Goal: Information Seeking & Learning: Learn about a topic

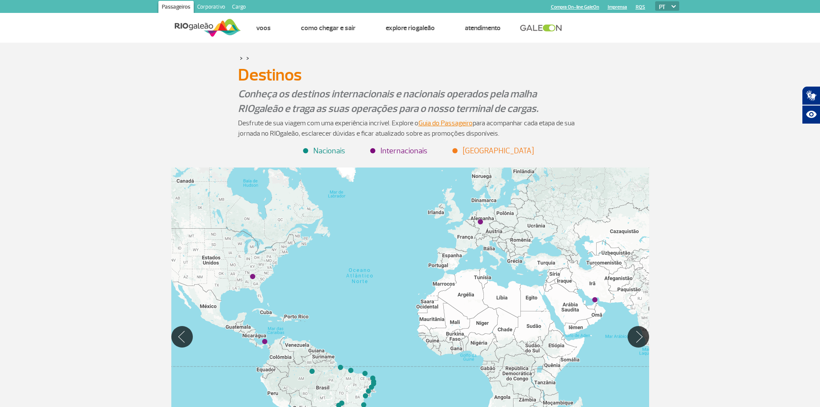
click at [711, 154] on div "> > Destinos Destinos Conheça os destinos internacionais e nacionais operados p…" at bounding box center [410, 285] width 820 height 484
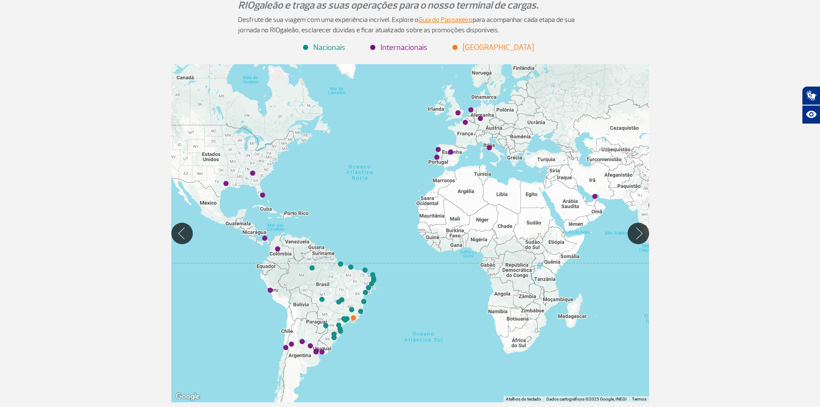
scroll to position [120, 0]
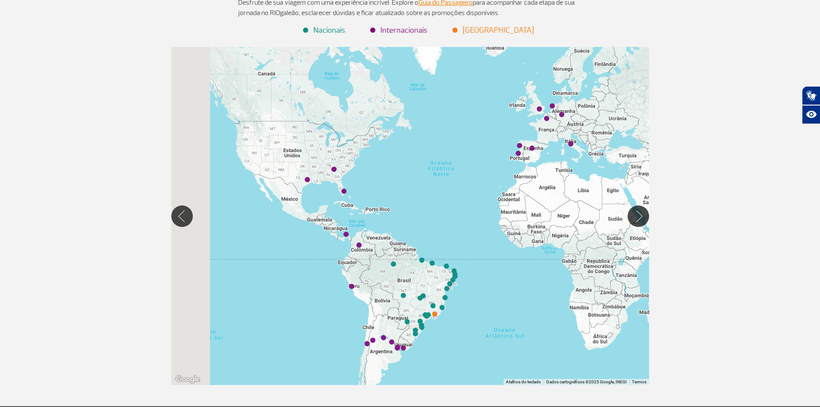
drag, startPoint x: 221, startPoint y: 262, endPoint x: 313, endPoint y: 265, distance: 92.6
click at [313, 265] on div at bounding box center [410, 216] width 478 height 338
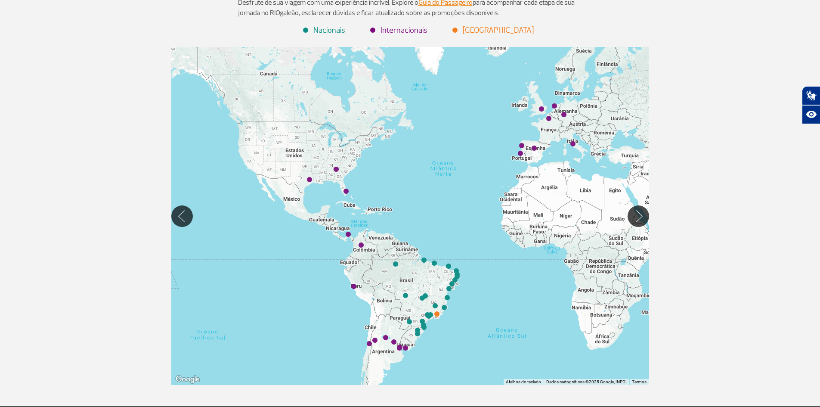
drag, startPoint x: 502, startPoint y: 298, endPoint x: 362, endPoint y: 237, distance: 152.8
click at [362, 237] on div at bounding box center [410, 216] width 478 height 338
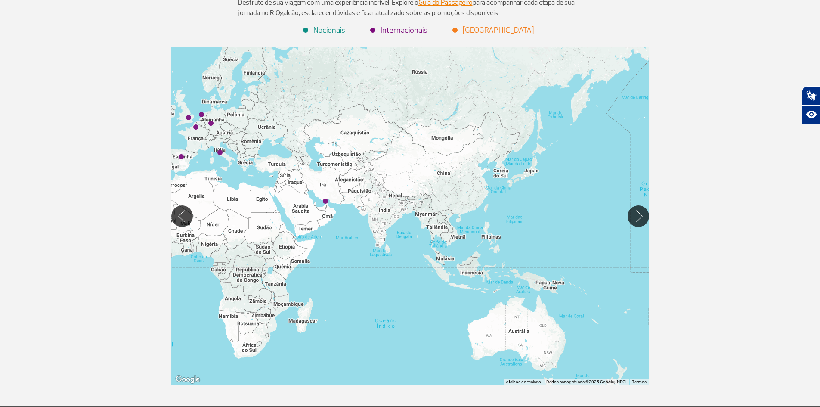
drag, startPoint x: 443, startPoint y: 170, endPoint x: 442, endPoint y: 340, distance: 169.9
click at [442, 340] on div at bounding box center [410, 216] width 478 height 338
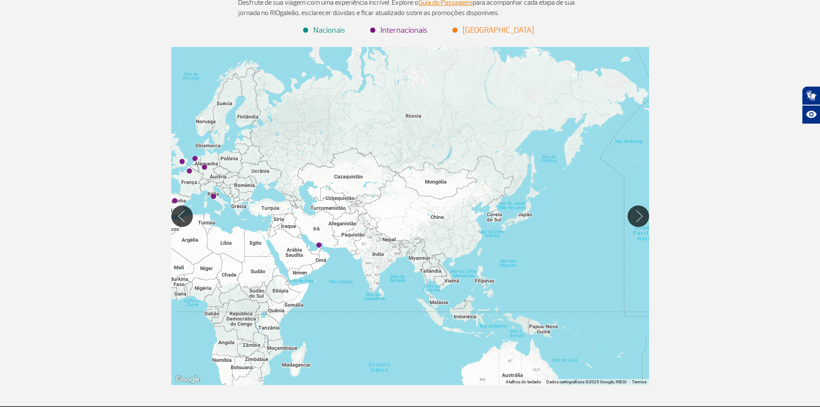
drag, startPoint x: 592, startPoint y: 248, endPoint x: 628, endPoint y: 255, distance: 36.4
click at [628, 255] on div at bounding box center [410, 216] width 478 height 338
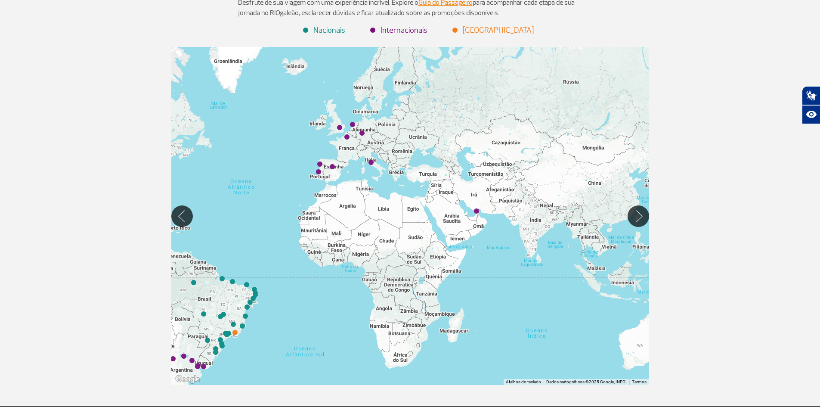
drag, startPoint x: 459, startPoint y: 333, endPoint x: 539, endPoint y: 274, distance: 99.5
click at [539, 274] on div at bounding box center [410, 216] width 478 height 338
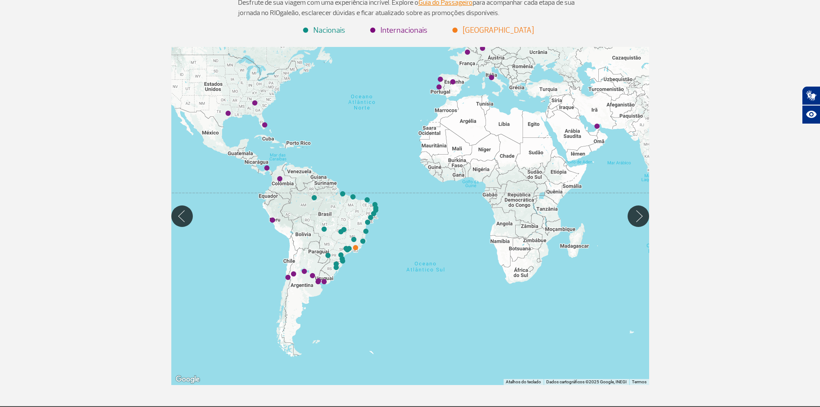
drag, startPoint x: 306, startPoint y: 254, endPoint x: 426, endPoint y: 172, distance: 145.7
click at [426, 172] on div at bounding box center [410, 216] width 478 height 338
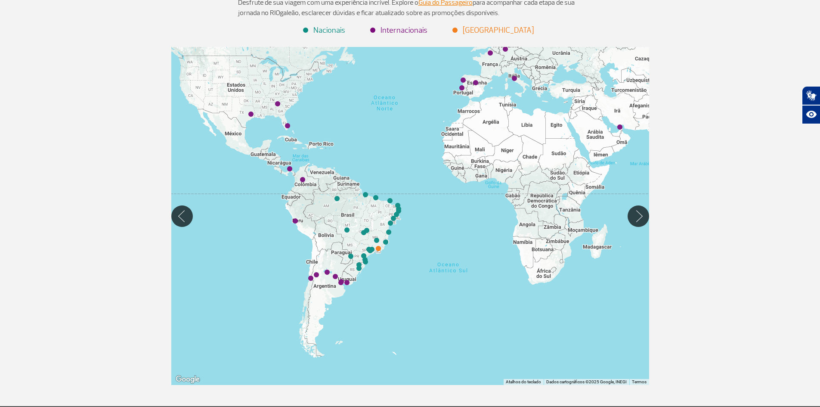
drag, startPoint x: 385, startPoint y: 124, endPoint x: 450, endPoint y: 124, distance: 65.0
click at [450, 124] on div at bounding box center [410, 216] width 478 height 338
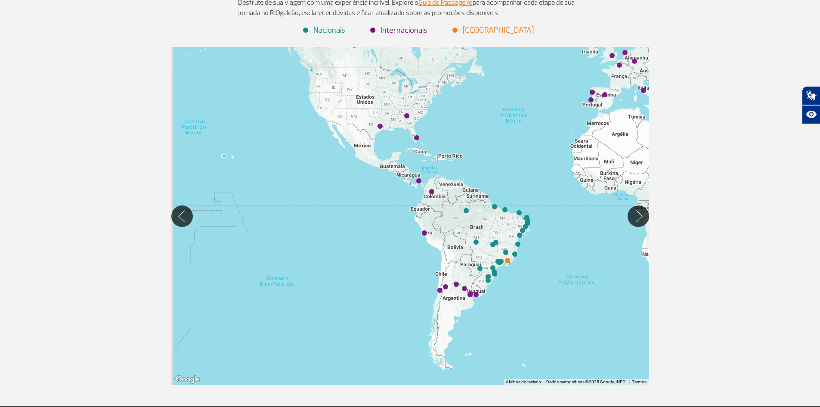
drag, startPoint x: 450, startPoint y: 124, endPoint x: 479, endPoint y: 180, distance: 63.1
click at [479, 180] on div at bounding box center [410, 216] width 478 height 338
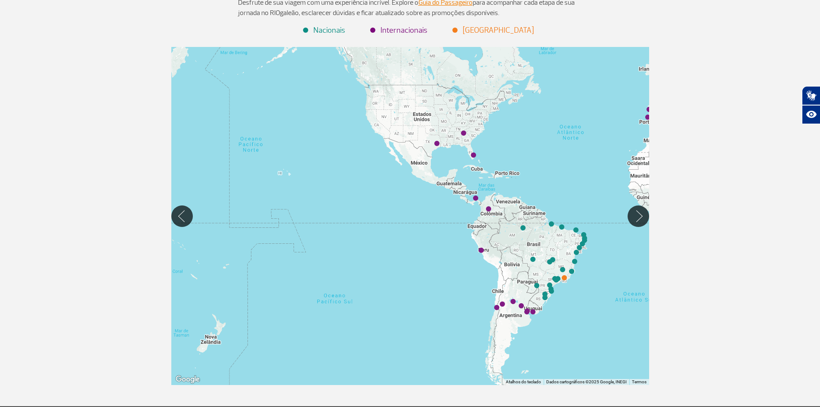
drag, startPoint x: 528, startPoint y: 196, endPoint x: 561, endPoint y: 161, distance: 47.8
click at [561, 161] on div at bounding box center [410, 216] width 478 height 338
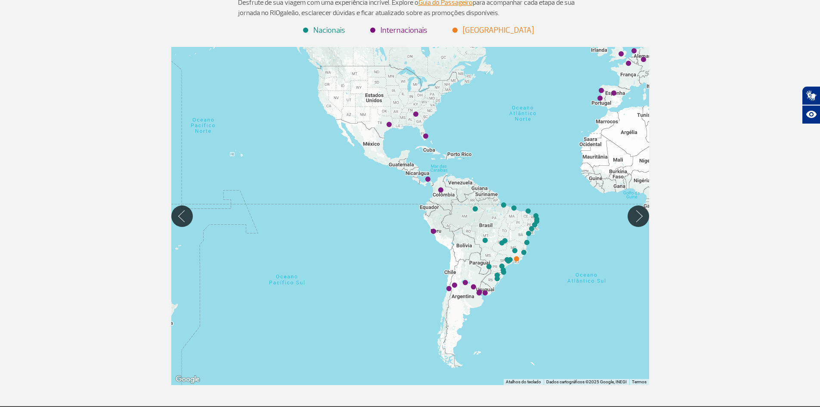
drag, startPoint x: 554, startPoint y: 171, endPoint x: 503, endPoint y: 151, distance: 54.1
click at [503, 151] on div at bounding box center [410, 216] width 478 height 338
drag, startPoint x: 561, startPoint y: 343, endPoint x: 442, endPoint y: 319, distance: 121.1
click at [442, 319] on div at bounding box center [410, 216] width 478 height 338
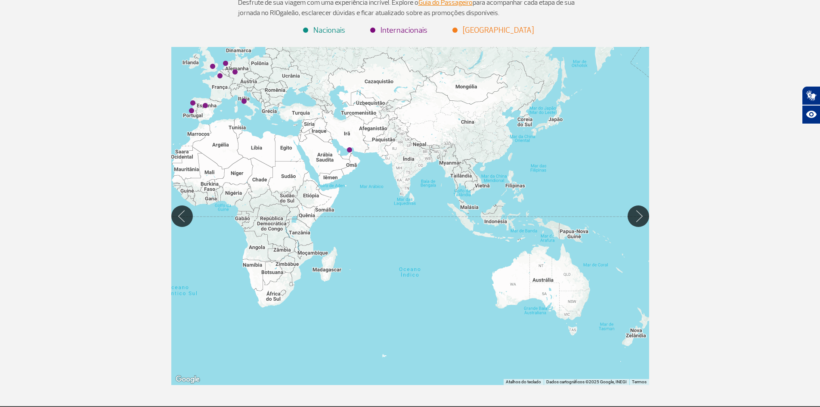
drag, startPoint x: 472, startPoint y: 196, endPoint x: 400, endPoint y: 280, distance: 111.0
click at [400, 280] on div at bounding box center [410, 216] width 478 height 338
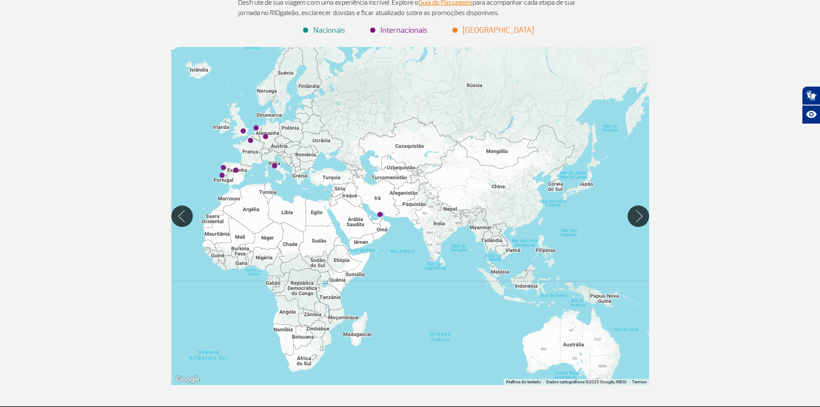
drag, startPoint x: 533, startPoint y: 178, endPoint x: 596, endPoint y: 238, distance: 87.3
click at [596, 238] on div at bounding box center [410, 216] width 478 height 338
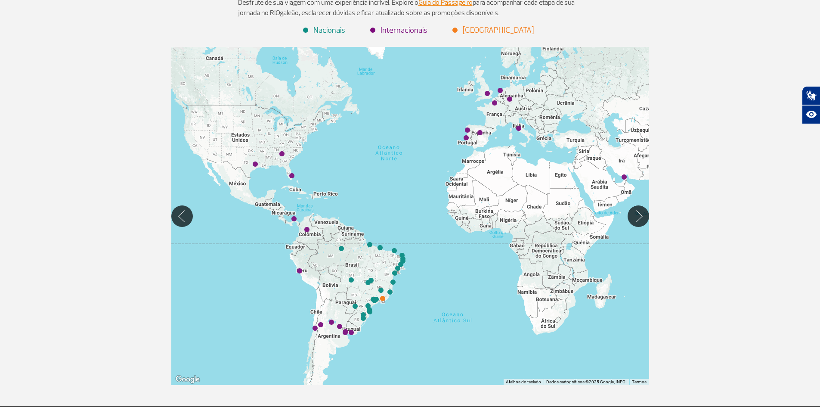
drag, startPoint x: 369, startPoint y: 250, endPoint x: 538, endPoint y: 113, distance: 218.1
click at [538, 113] on div at bounding box center [410, 216] width 478 height 338
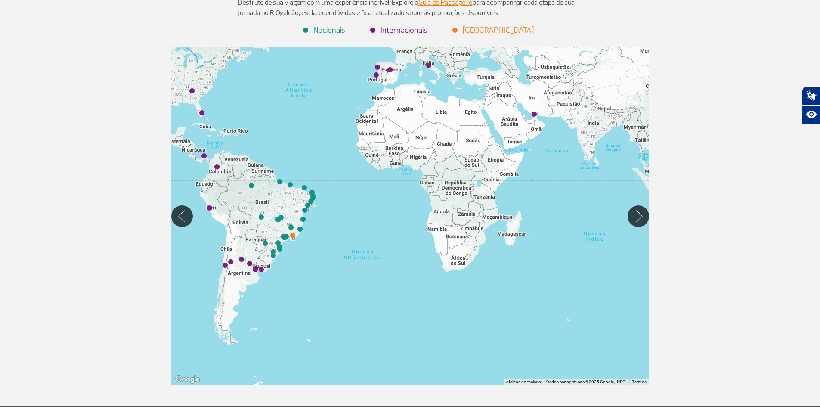
drag, startPoint x: 465, startPoint y: 302, endPoint x: 367, endPoint y: 242, distance: 114.9
click at [367, 242] on div at bounding box center [410, 216] width 478 height 338
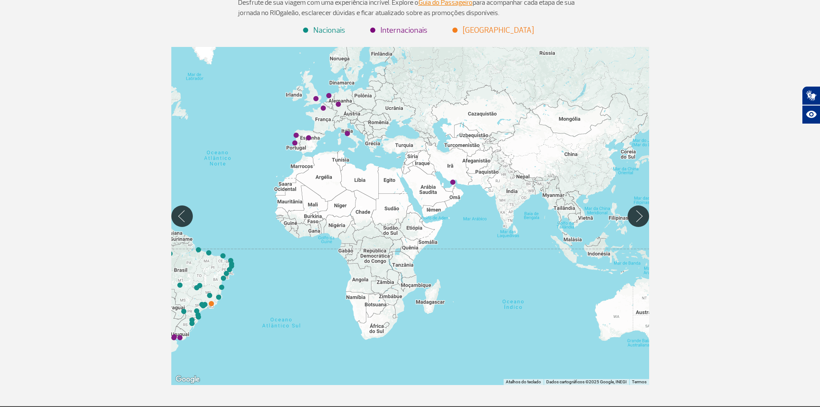
drag, startPoint x: 489, startPoint y: 153, endPoint x: 475, endPoint y: 256, distance: 103.7
click at [475, 256] on div at bounding box center [410, 216] width 478 height 338
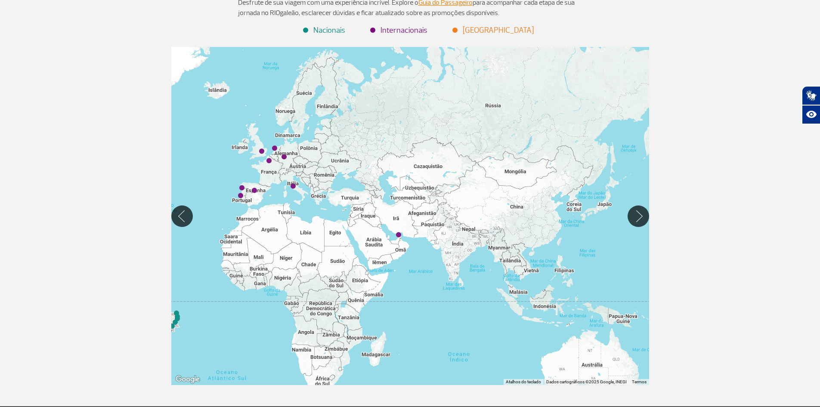
drag, startPoint x: 538, startPoint y: 240, endPoint x: 483, endPoint y: 296, distance: 78.5
click at [483, 296] on div at bounding box center [410, 216] width 478 height 338
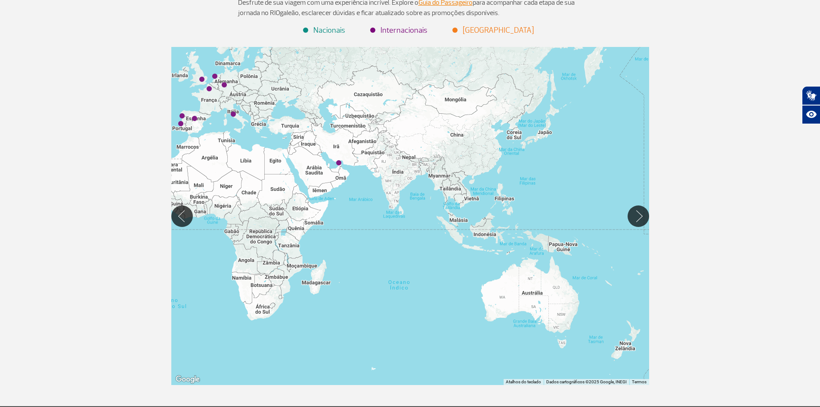
drag, startPoint x: 479, startPoint y: 331, endPoint x: 417, endPoint y: 259, distance: 95.8
click at [417, 259] on div at bounding box center [410, 216] width 478 height 338
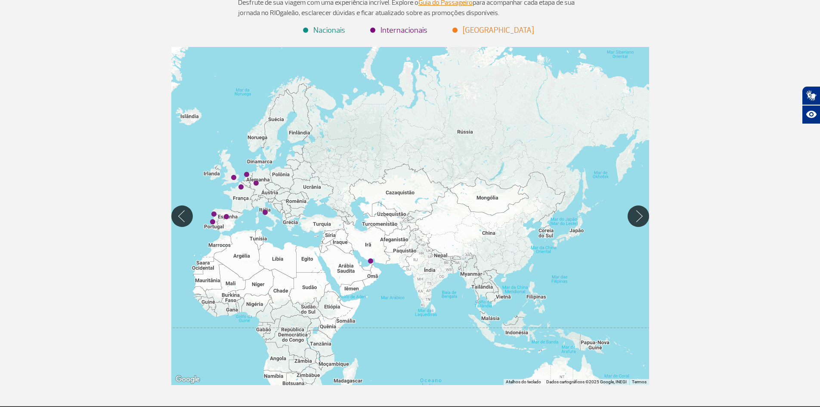
drag, startPoint x: 504, startPoint y: 187, endPoint x: 537, endPoint y: 288, distance: 106.5
click at [537, 288] on div at bounding box center [410, 216] width 478 height 338
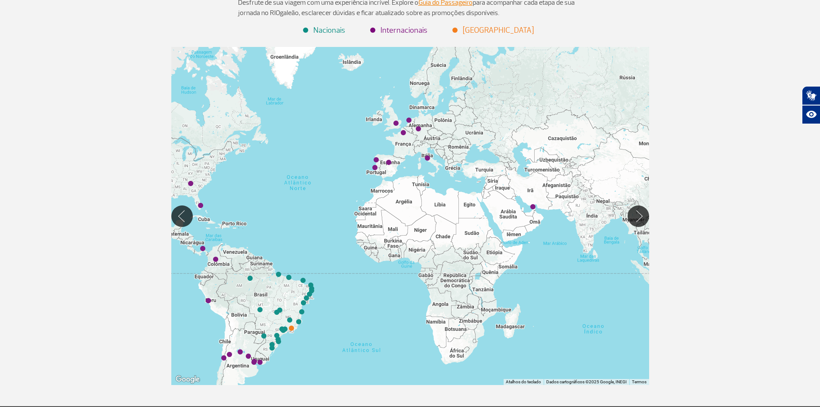
drag, startPoint x: 314, startPoint y: 235, endPoint x: 485, endPoint y: 175, distance: 181.0
click at [485, 175] on div at bounding box center [410, 216] width 478 height 338
